Goal: Task Accomplishment & Management: Use online tool/utility

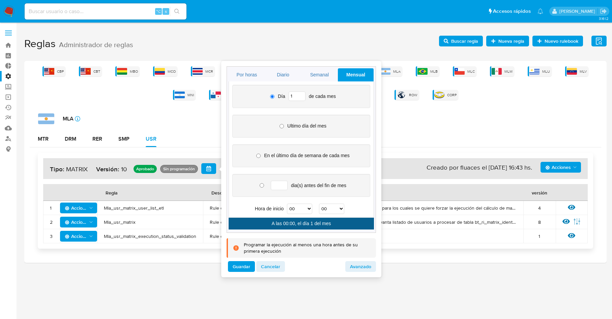
click at [385, 36] on h1 "Reglas Administrador de reglas Evidencias Nuevo rulebook Nueva regla Buscar reg…" at bounding box center [315, 43] width 582 height 23
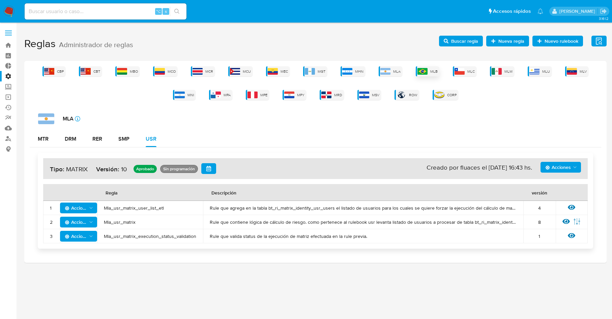
click at [422, 72] on img at bounding box center [422, 71] width 10 height 7
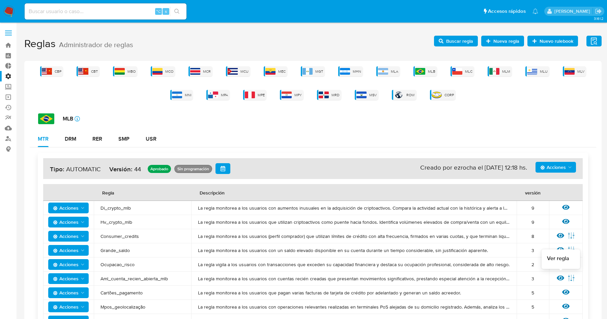
click at [562, 279] on icon at bounding box center [559, 278] width 7 height 5
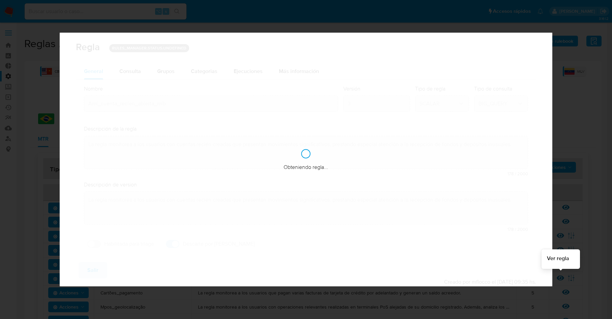
checkbox input "true"
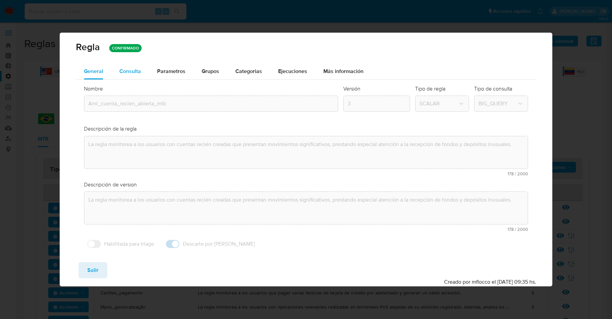
click at [131, 73] on div "Consulta" at bounding box center [130, 71] width 22 height 5
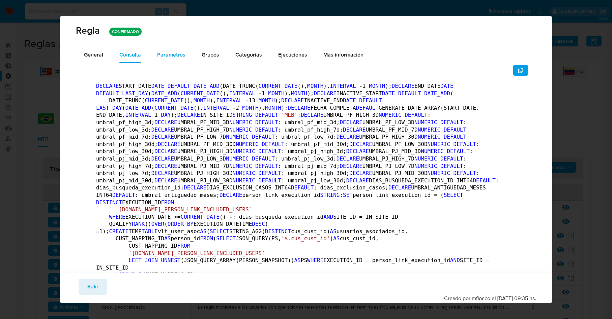
click at [178, 60] on div "Parametros" at bounding box center [171, 55] width 28 height 16
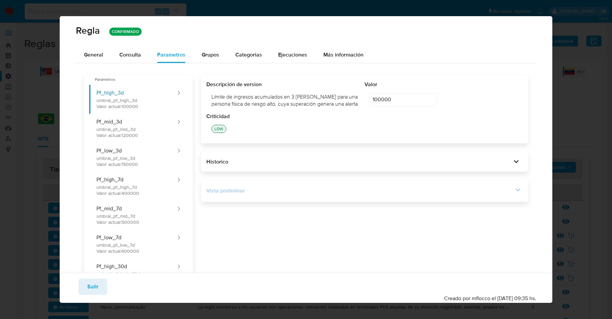
click at [513, 189] on icon at bounding box center [517, 189] width 9 height 9
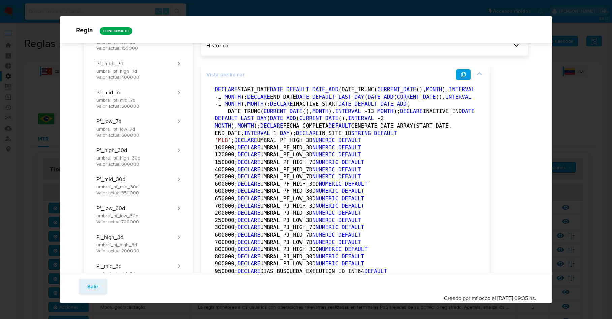
scroll to position [65, 0]
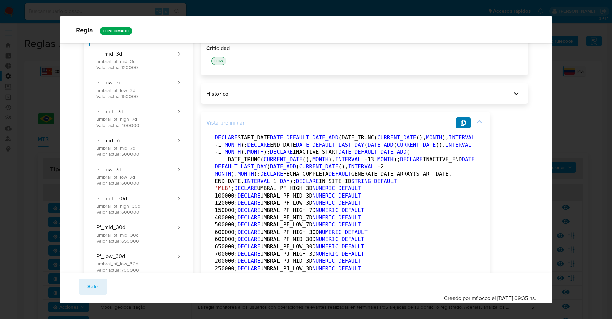
click at [467, 121] on button "button" at bounding box center [463, 123] width 15 height 11
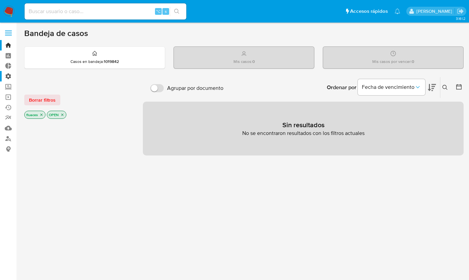
click at [11, 75] on label "Administración" at bounding box center [40, 76] width 80 height 10
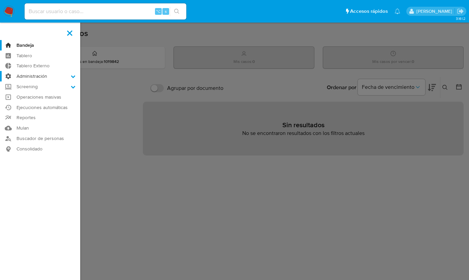
click at [0, 0] on input "Administración" at bounding box center [0, 0] width 0 height 0
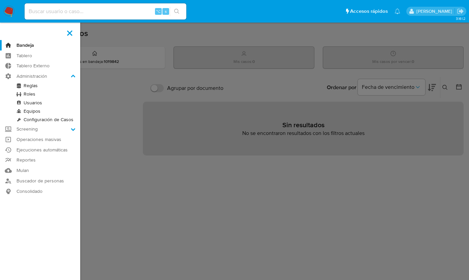
click at [30, 88] on link "Reglas" at bounding box center [40, 86] width 80 height 8
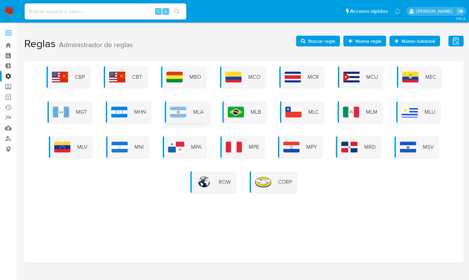
click at [201, 105] on div "MLA" at bounding box center [187, 112] width 44 height 22
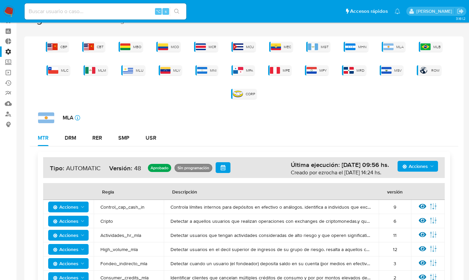
scroll to position [51, 0]
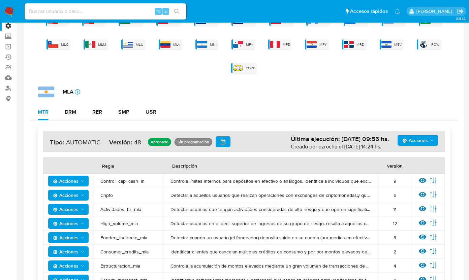
click at [419, 183] on div "Ver regla Editar parámetros" at bounding box center [428, 181] width 20 height 9
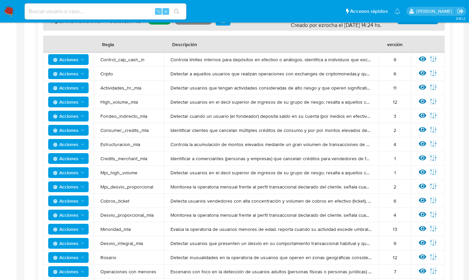
scroll to position [56, 0]
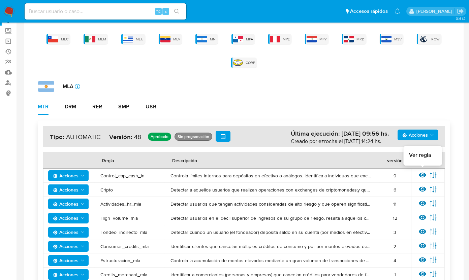
click at [424, 174] on icon at bounding box center [422, 175] width 7 height 7
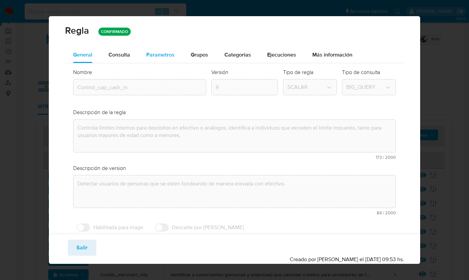
click at [163, 54] on span "Parametros" at bounding box center [160, 55] width 28 height 8
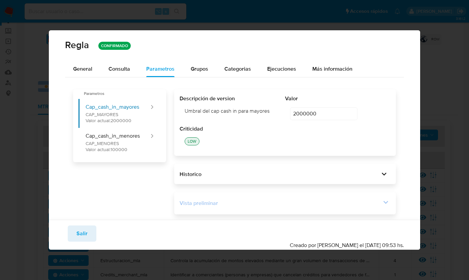
click at [388, 202] on icon at bounding box center [386, 202] width 5 height 3
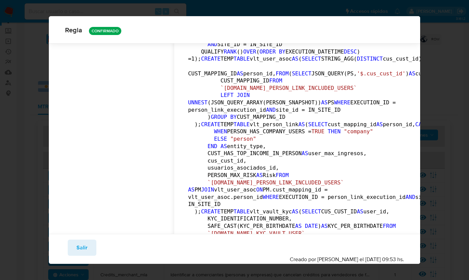
scroll to position [0, 0]
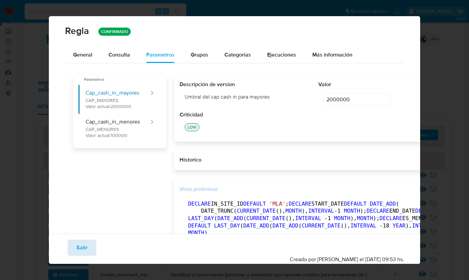
click at [85, 250] on span "Salir" at bounding box center [82, 248] width 11 height 15
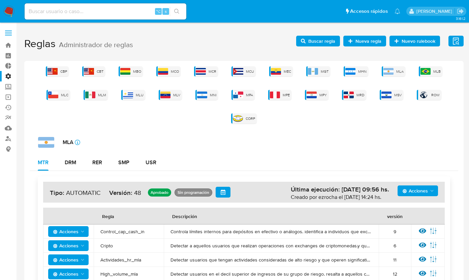
click at [323, 43] on span "Buscar regla" at bounding box center [321, 41] width 27 height 11
